Goal: Obtain resource: Obtain resource

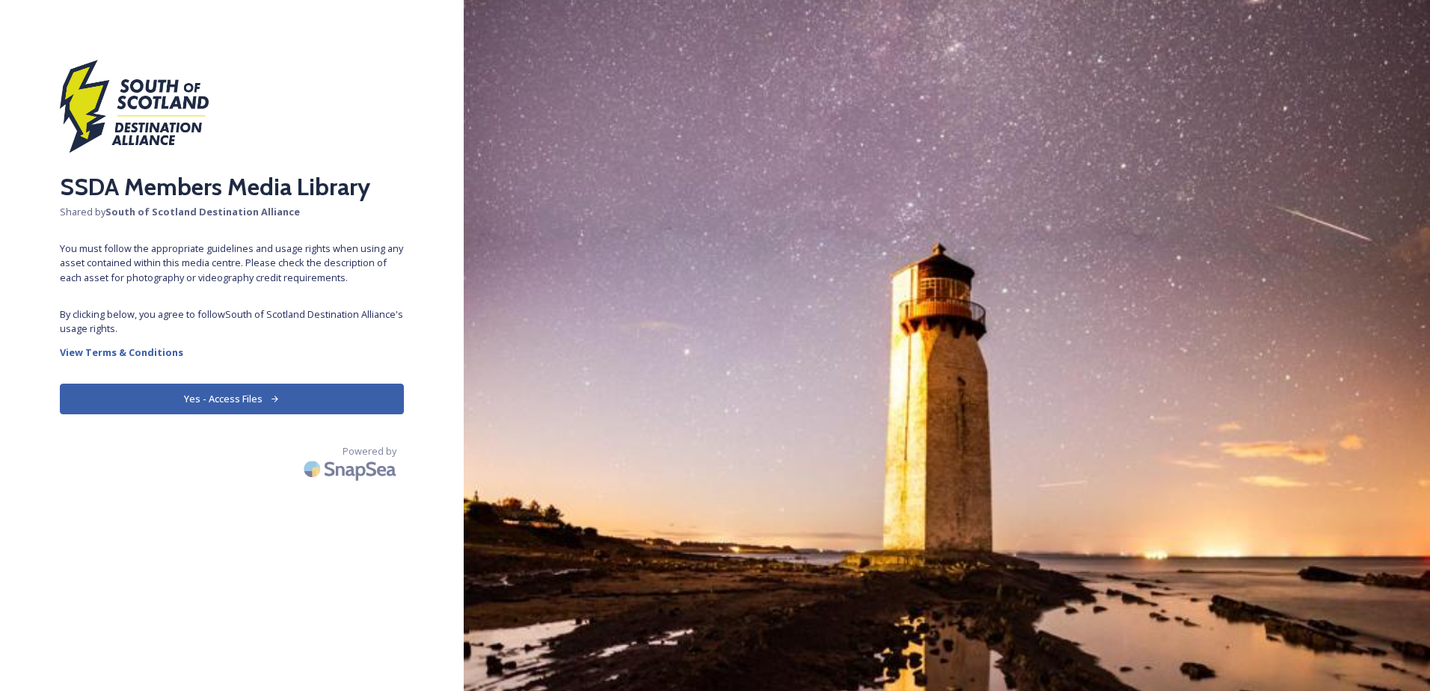
click at [237, 395] on button "Yes - Access Files" at bounding box center [232, 399] width 344 height 31
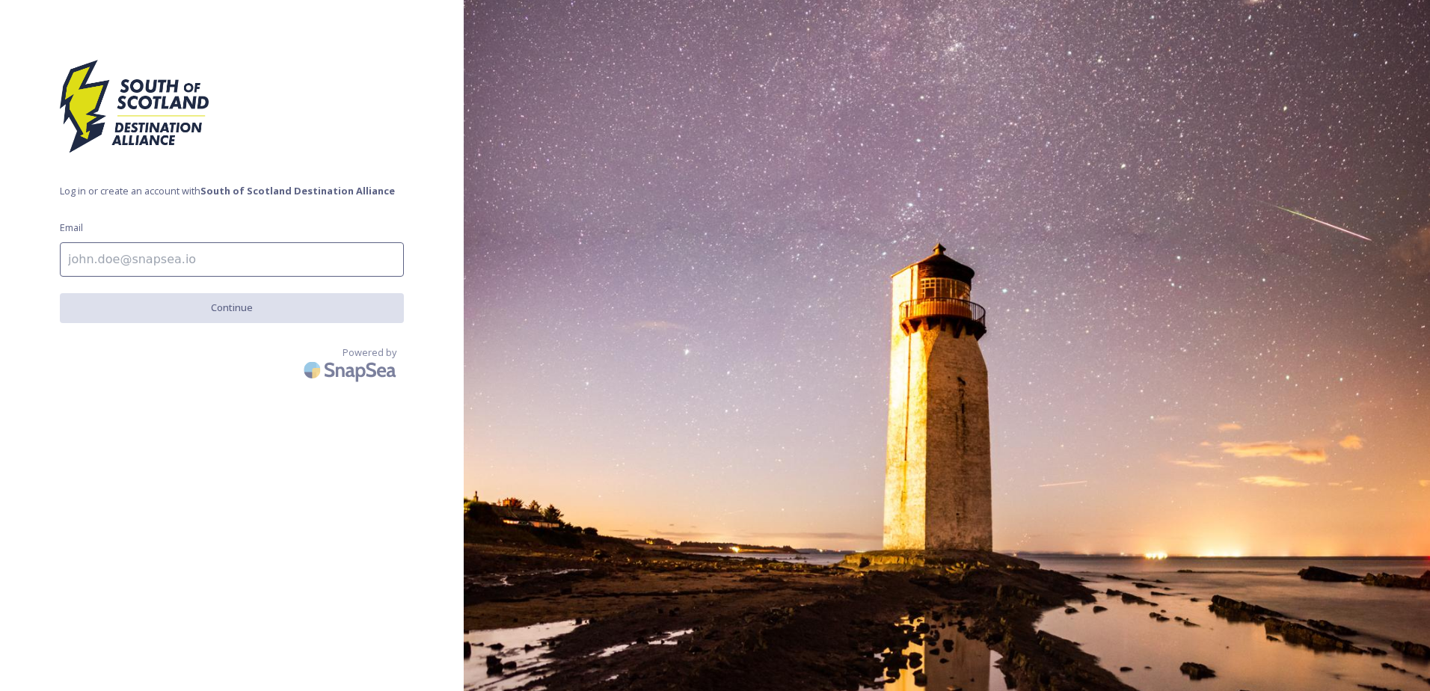
click at [251, 262] on input at bounding box center [232, 259] width 344 height 34
type input "[PERSON_NAME][EMAIL_ADDRESS][PERSON_NAME][DOMAIN_NAME][PERSON_NAME]"
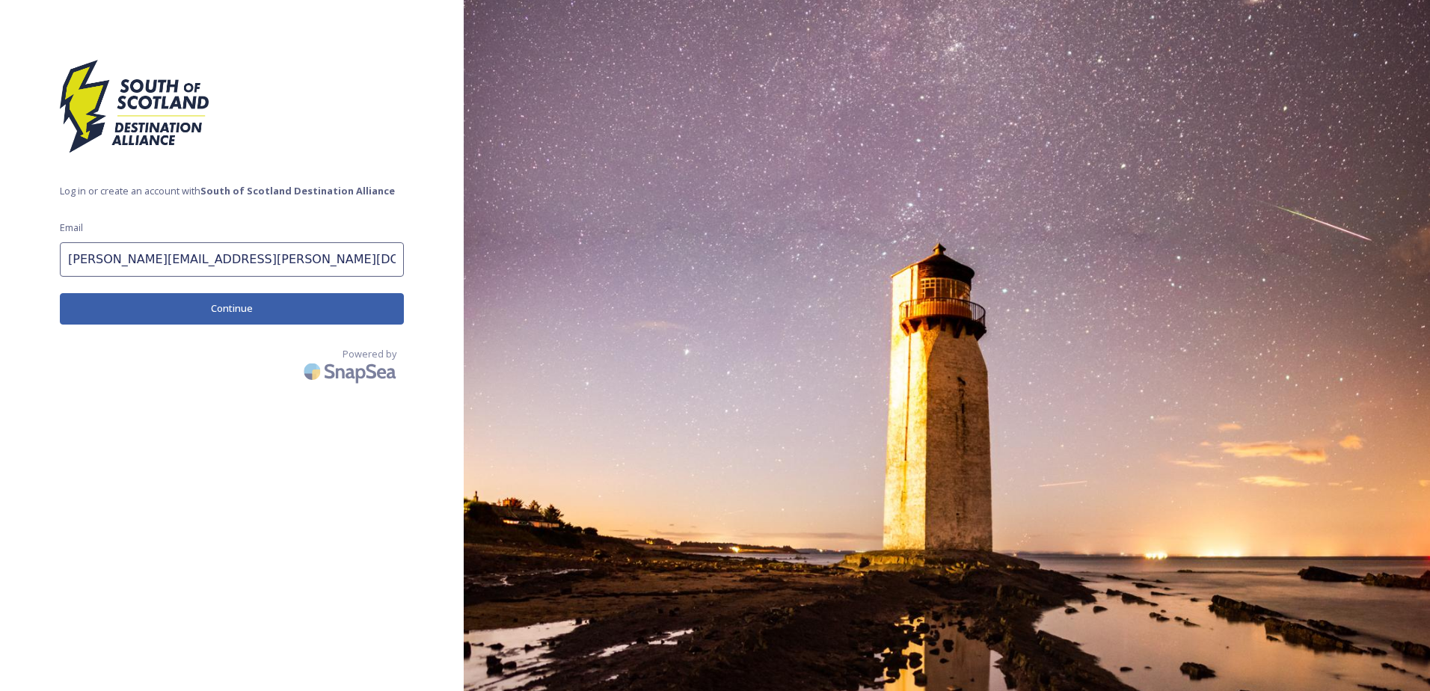
click at [247, 319] on button "Continue" at bounding box center [232, 308] width 344 height 31
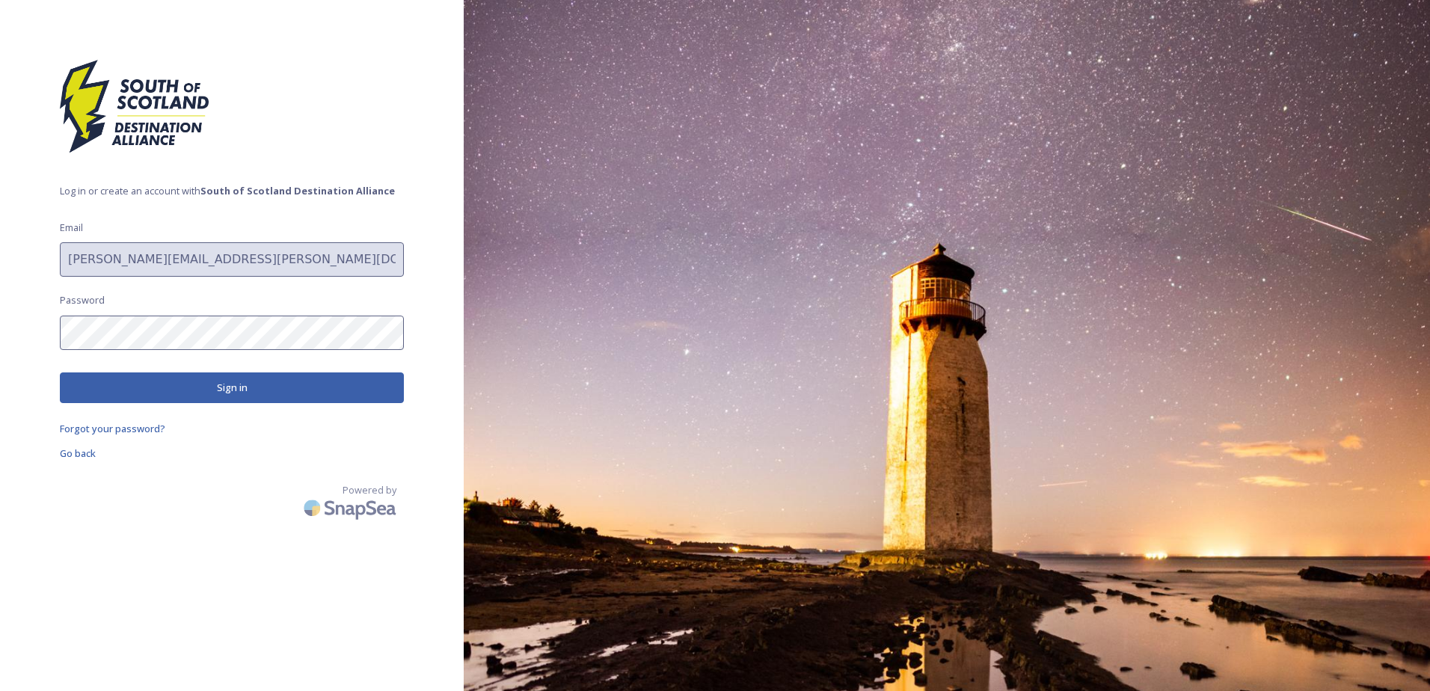
click at [244, 350] on div "Log in or create an account with South of Scotland Destination Alliance Email […" at bounding box center [232, 346] width 464 height 572
click at [237, 393] on button "Sign in" at bounding box center [232, 388] width 344 height 31
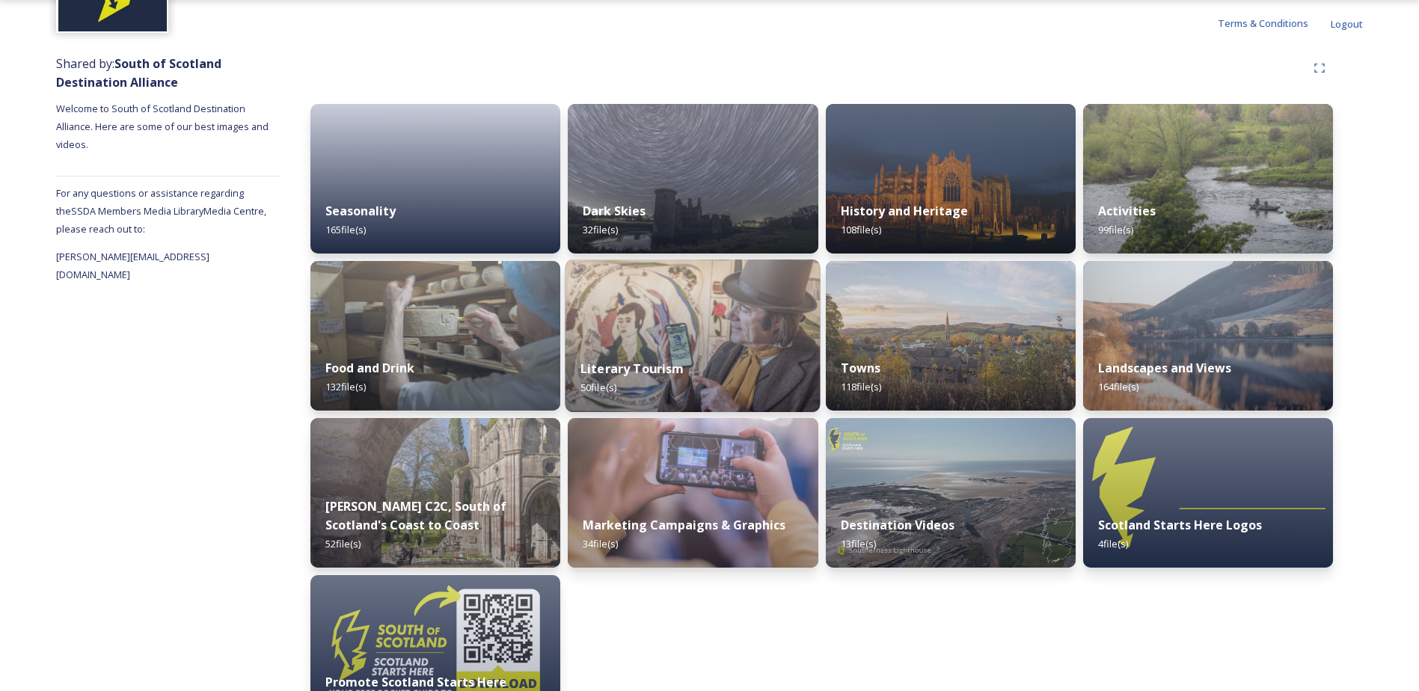
scroll to position [109, 0]
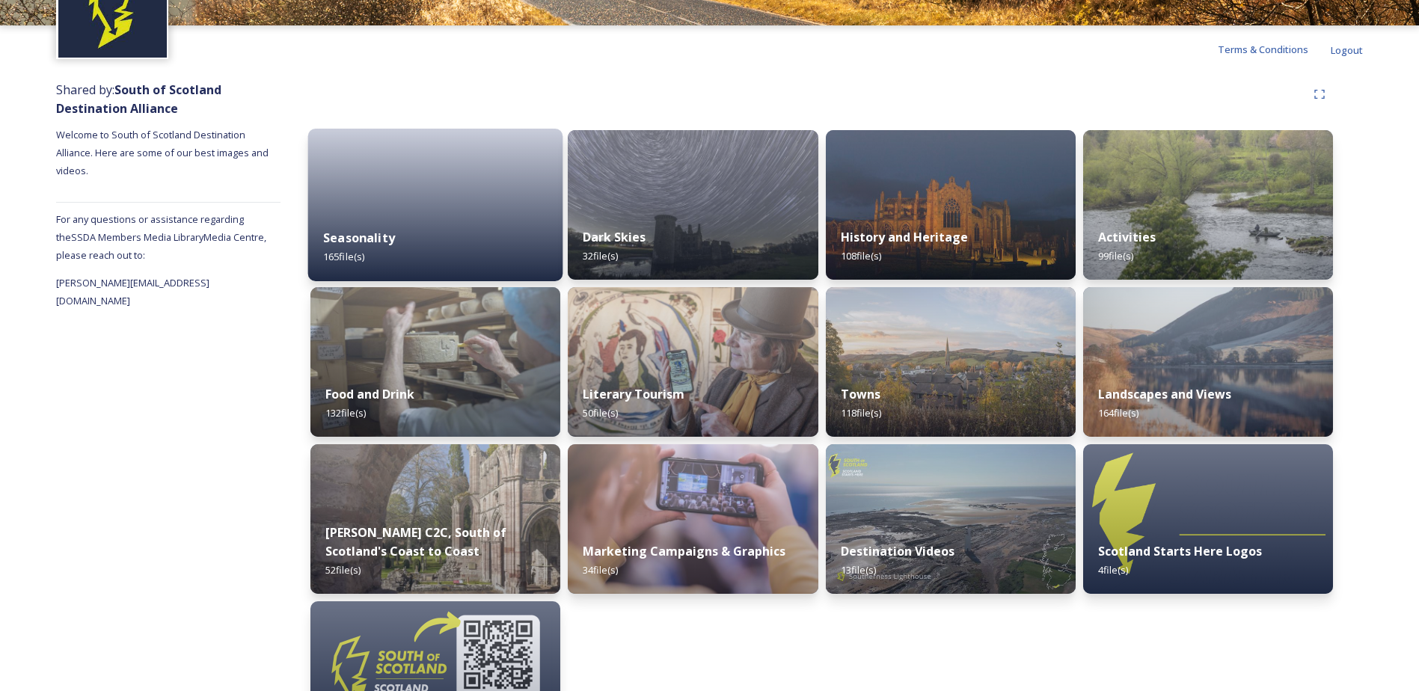
click at [435, 245] on div "Seasonality 165 file(s)" at bounding box center [435, 247] width 255 height 68
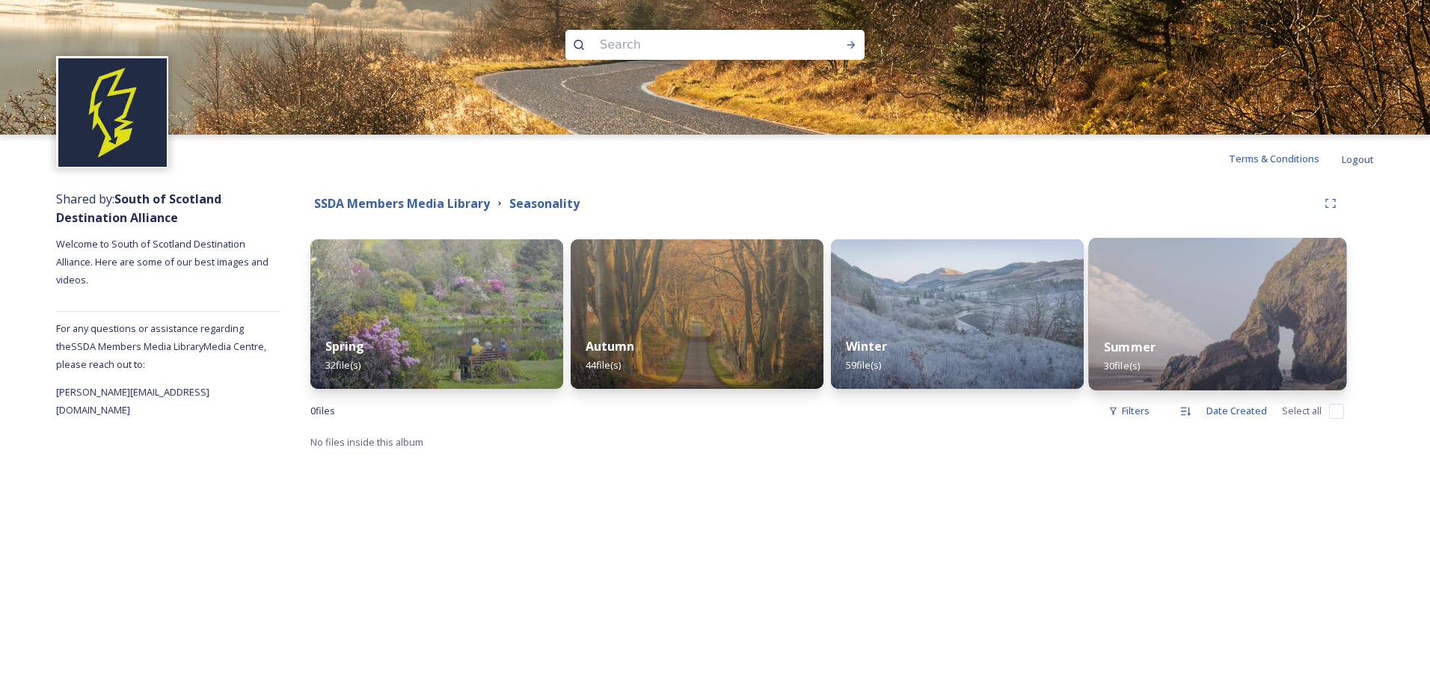
click at [1254, 312] on img at bounding box center [1218, 314] width 258 height 153
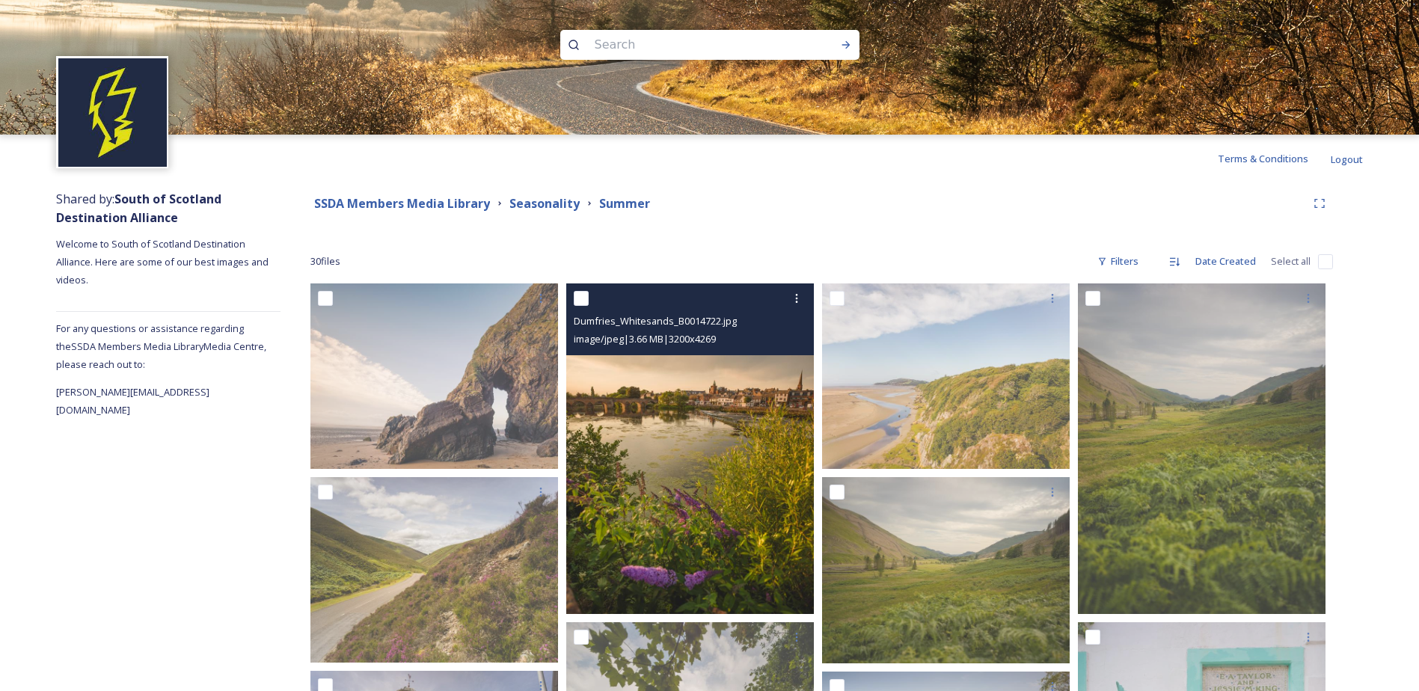
click at [702, 415] on img at bounding box center [690, 449] width 248 height 331
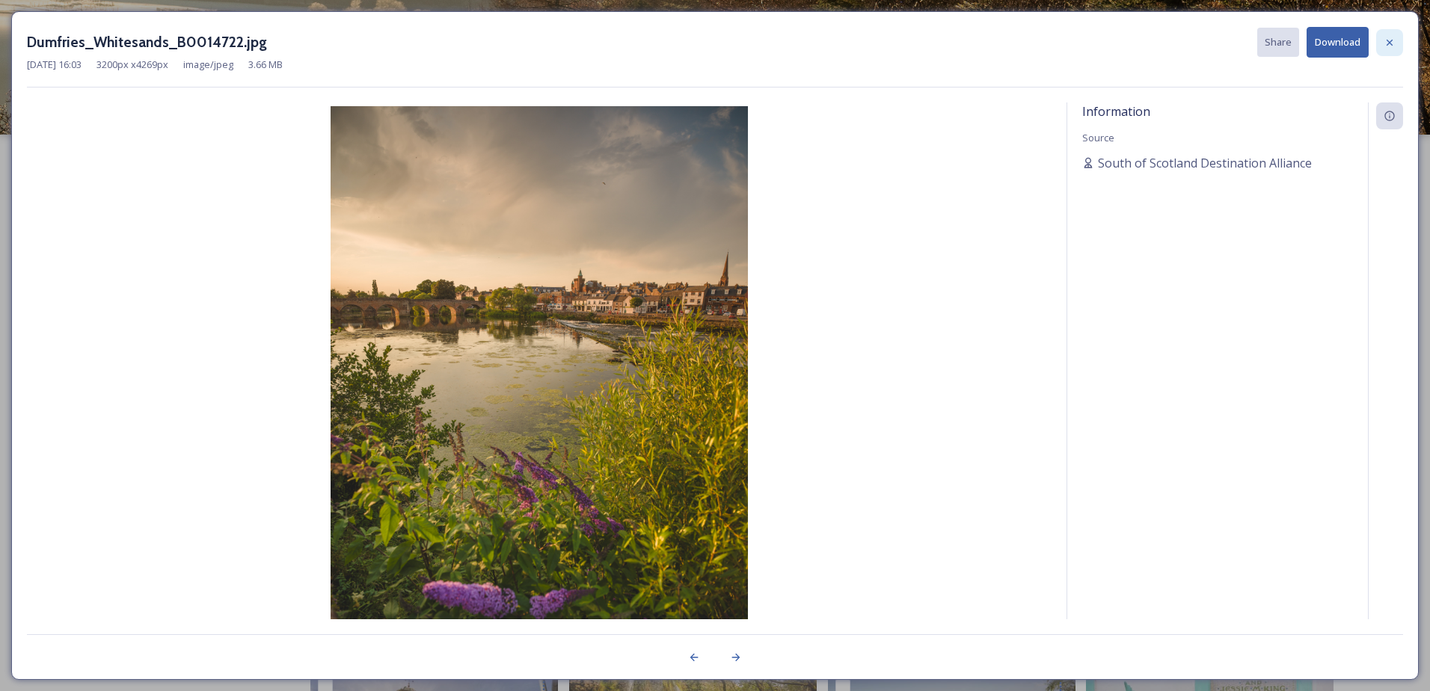
click at [1388, 44] on icon at bounding box center [1390, 42] width 6 height 6
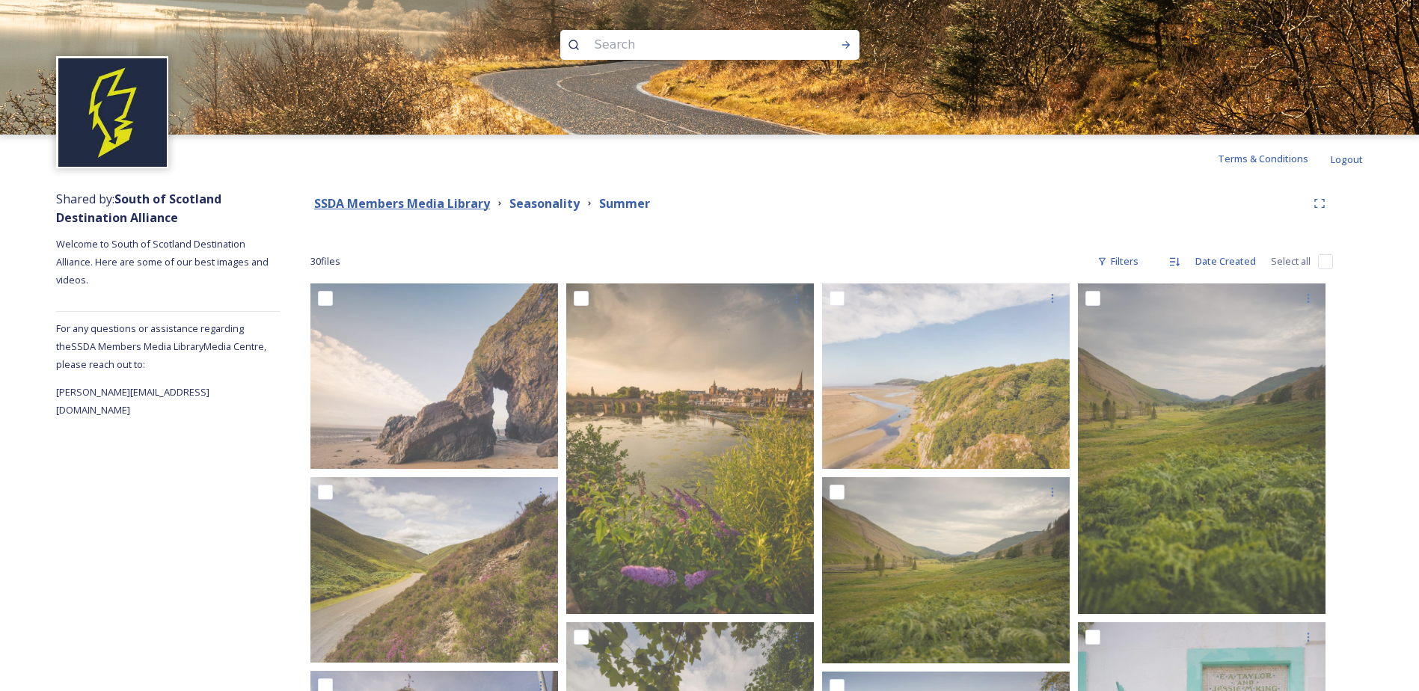
click at [469, 206] on strong "SSDA Members Media Library" at bounding box center [402, 203] width 176 height 16
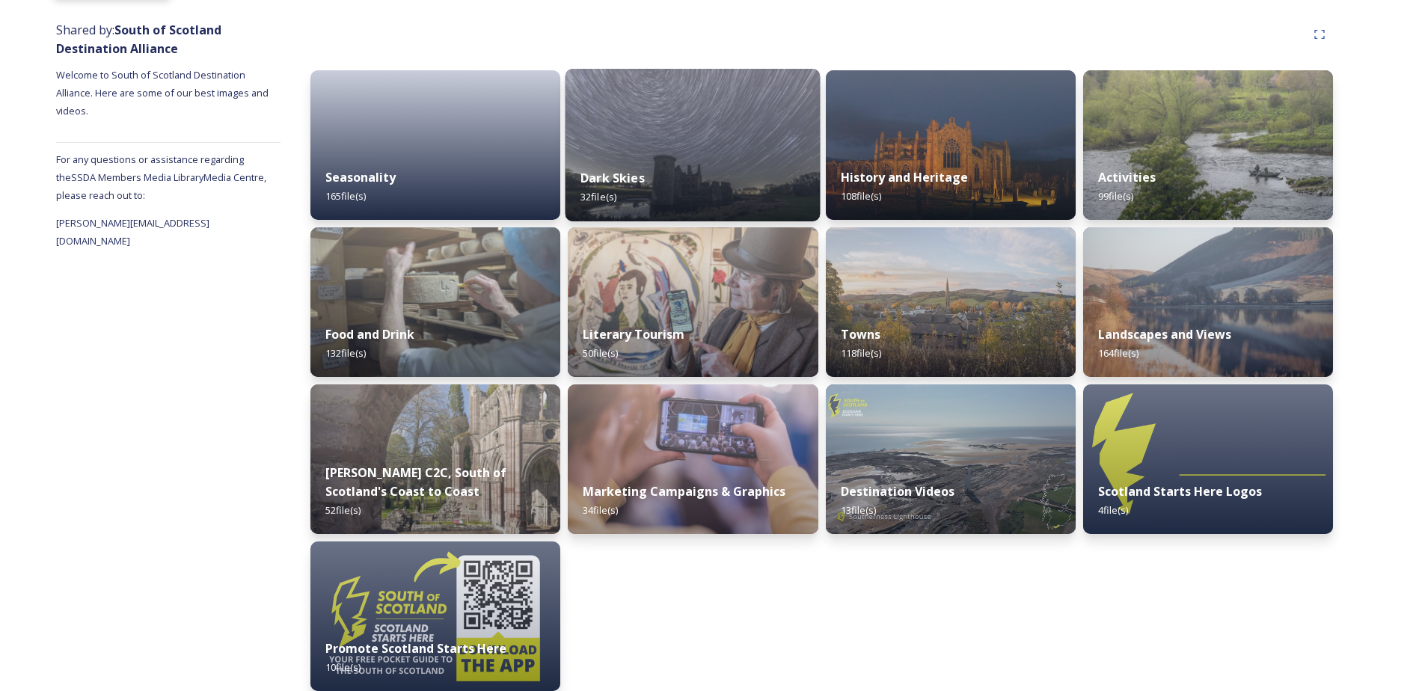
scroll to position [184, 0]
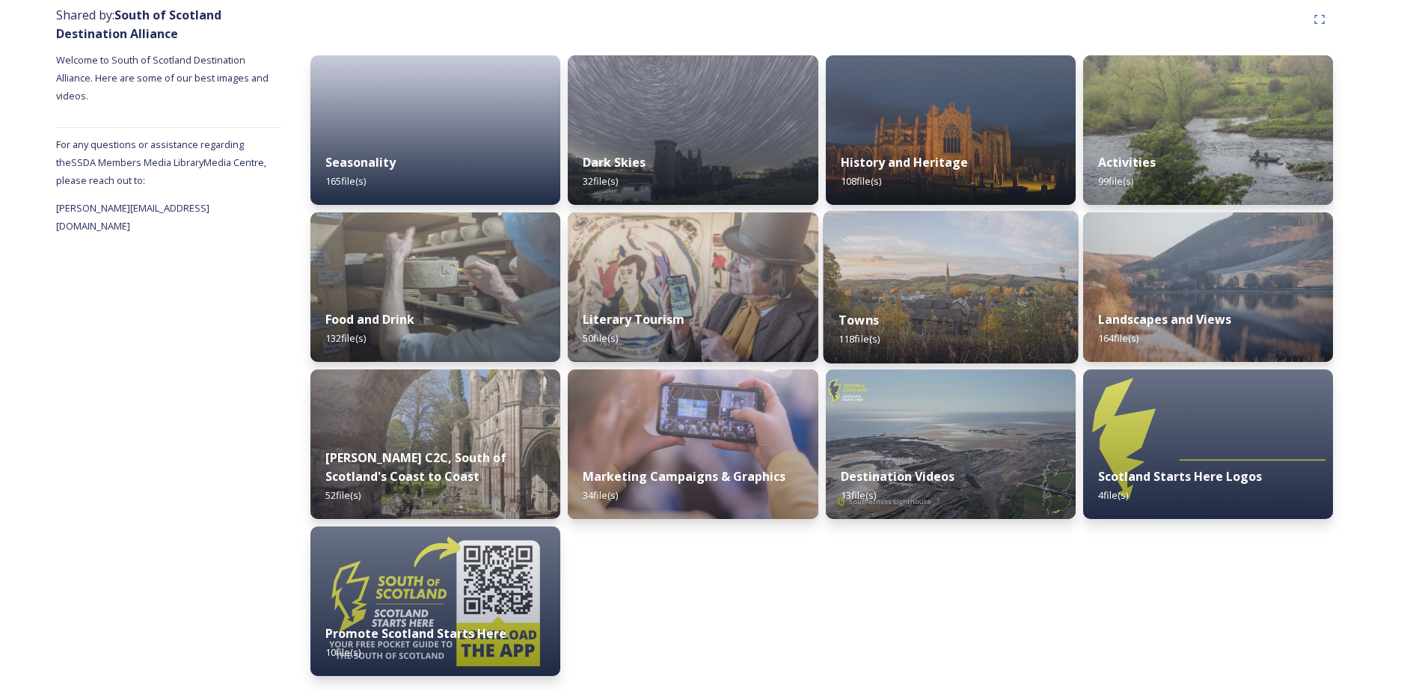
click at [941, 308] on div "Towns 118 file(s)" at bounding box center [950, 329] width 255 height 68
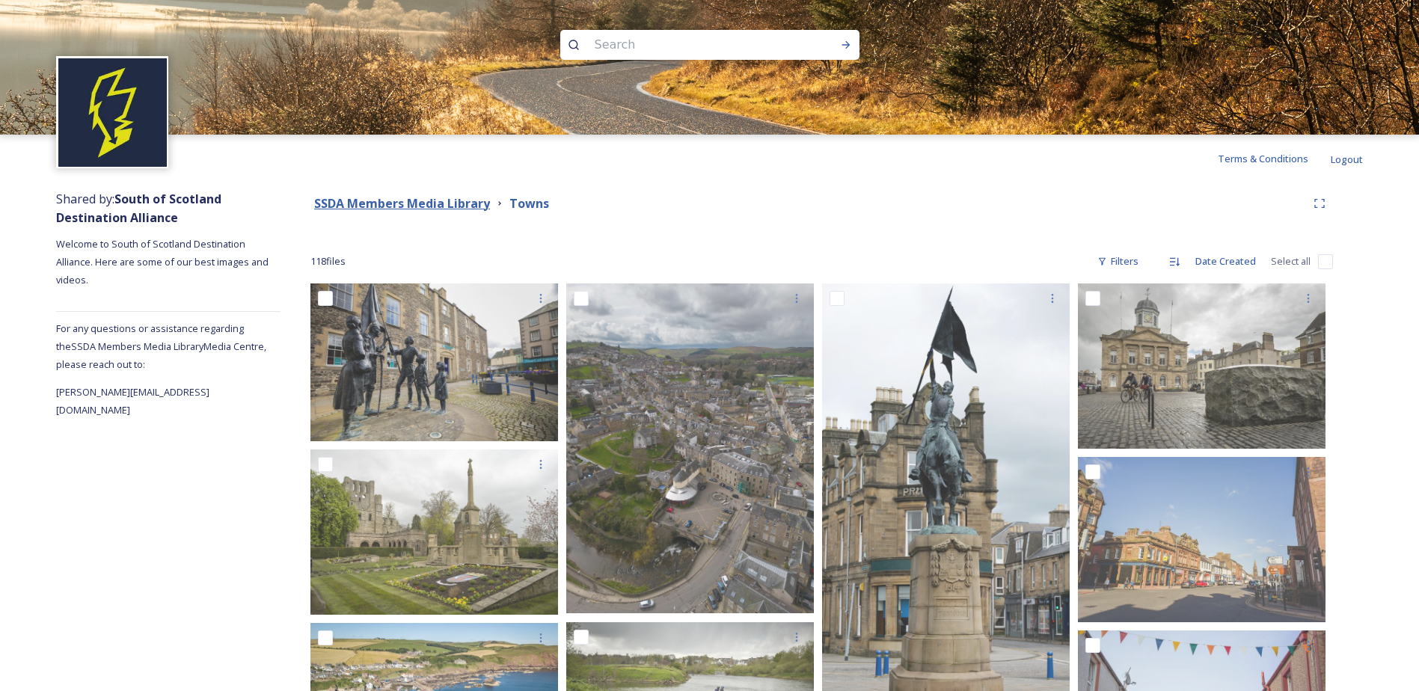
click at [403, 207] on strong "SSDA Members Media Library" at bounding box center [402, 203] width 176 height 16
